Goal: Information Seeking & Learning: Check status

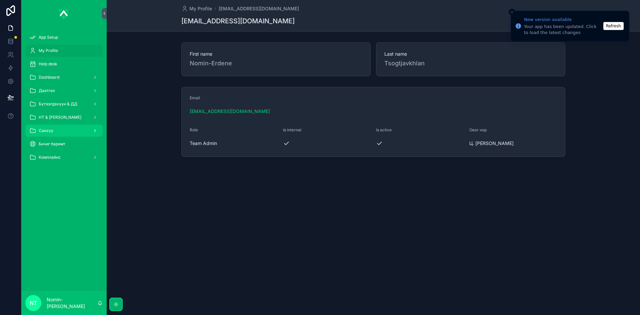
click at [70, 127] on div "Санхүү" at bounding box center [63, 130] width 69 height 11
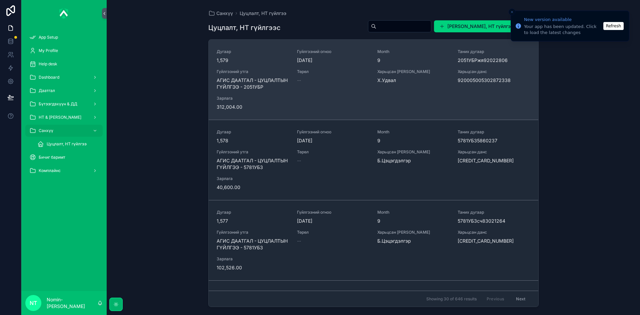
click at [307, 96] on div "Дугаар 1,579 Гүйлгээний огноо [DATE] Month 9 Таних дугаар 2051УБРжя92022806 Гүй…" at bounding box center [374, 79] width 314 height 61
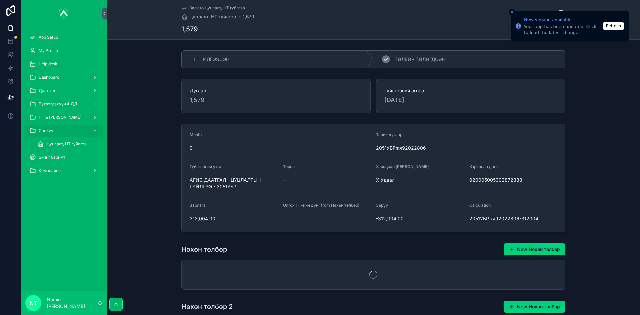
click at [405, 64] on div "2 ТӨЛБӨР ТӨЛӨГДСӨН" at bounding box center [469, 59] width 192 height 17
